Goal: Find specific page/section: Find specific page/section

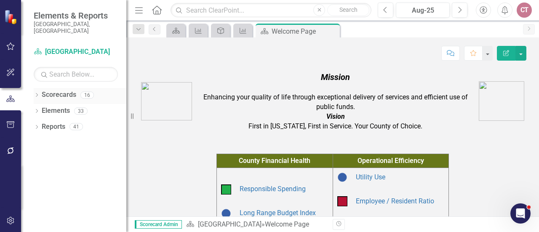
click at [37, 94] on icon "Dropdown" at bounding box center [37, 96] width 6 height 5
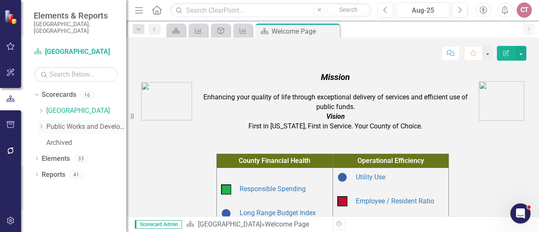
click at [39, 124] on icon "Dropdown" at bounding box center [41, 126] width 6 height 5
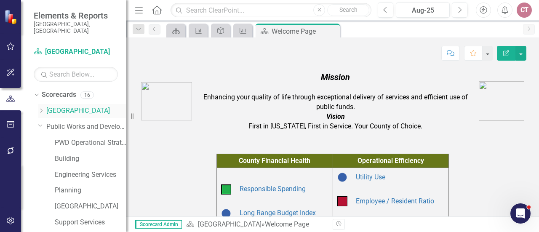
scroll to position [88, 0]
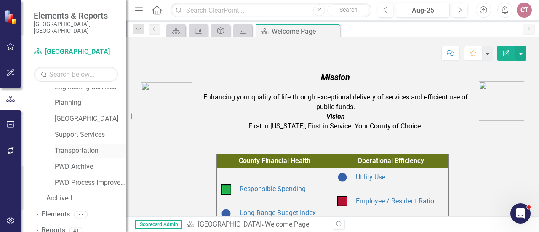
click at [80, 146] on link "Transportation" at bounding box center [91, 151] width 72 height 10
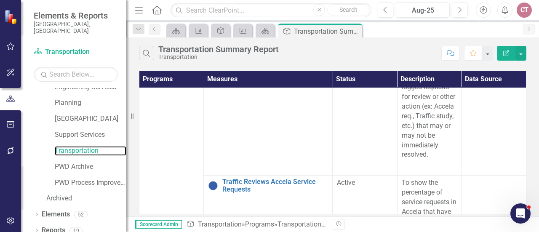
scroll to position [379, 0]
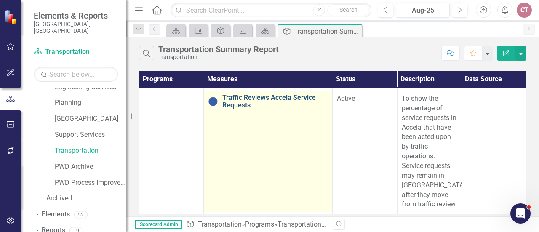
click at [232, 104] on link "Traffic Reviews Accela Service Requests" at bounding box center [275, 101] width 106 height 15
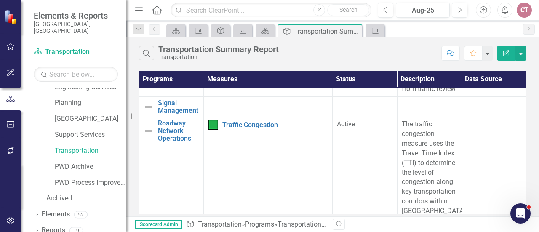
scroll to position [505, 0]
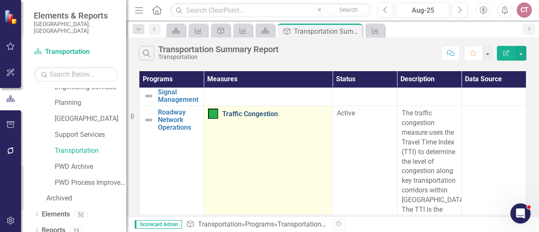
click at [257, 112] on link "Traffic Congestion" at bounding box center [275, 114] width 106 height 8
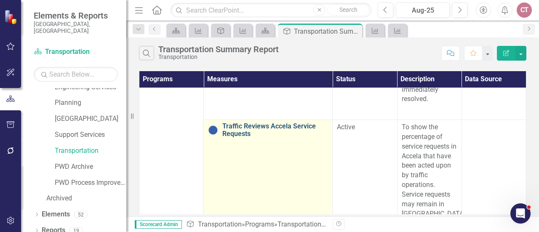
scroll to position [362, 0]
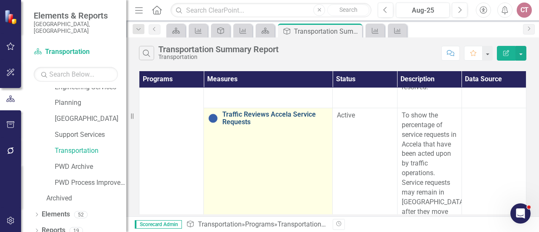
click at [234, 122] on link "Traffic Reviews Accela Service Requests" at bounding box center [275, 118] width 106 height 15
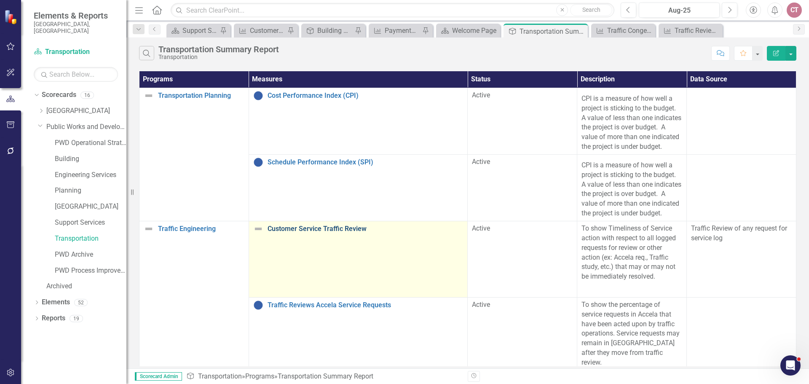
scroll to position [42, 0]
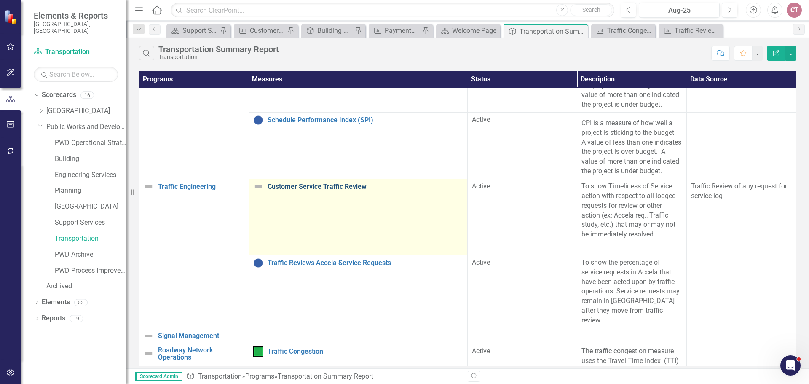
click at [315, 190] on link "Customer Service Traffic Review" at bounding box center [365, 187] width 196 height 8
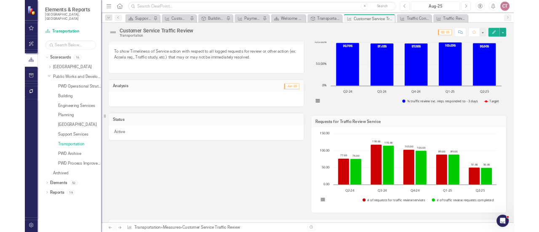
scroll to position [42, 0]
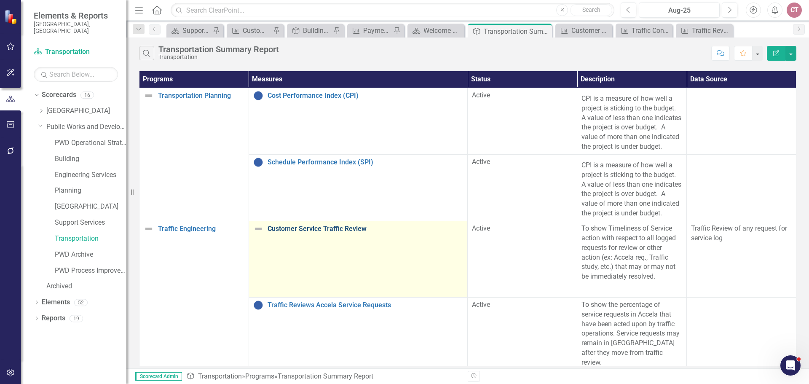
click at [296, 232] on link "Customer Service Traffic Review" at bounding box center [365, 229] width 196 height 8
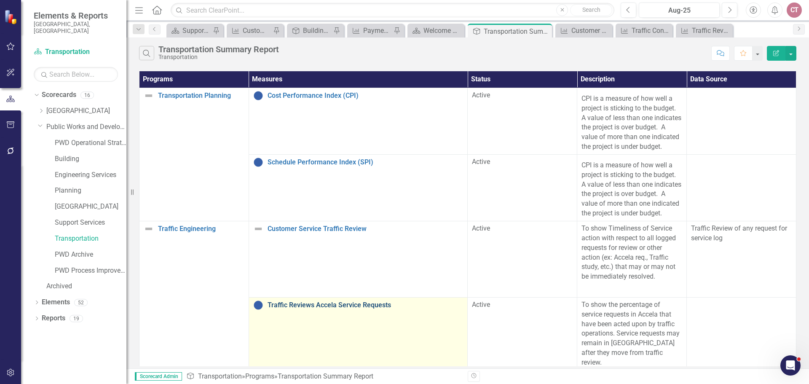
click at [309, 232] on link "Traffic Reviews Accela Service Requests" at bounding box center [365, 305] width 196 height 8
